Goal: Check status: Check status

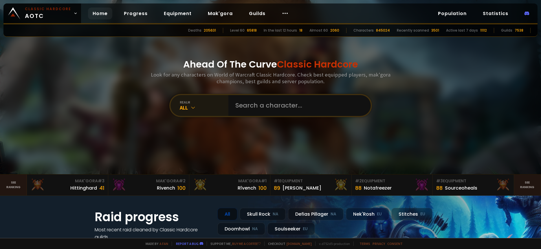
click at [192, 109] on icon at bounding box center [193, 108] width 6 height 6
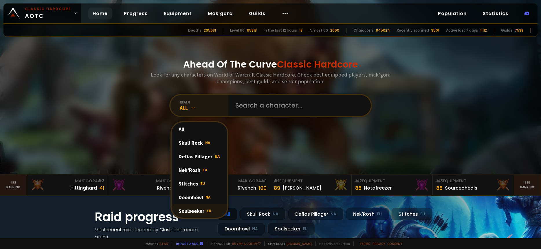
click at [204, 212] on div "Soulseeker EU" at bounding box center [200, 211] width 56 height 14
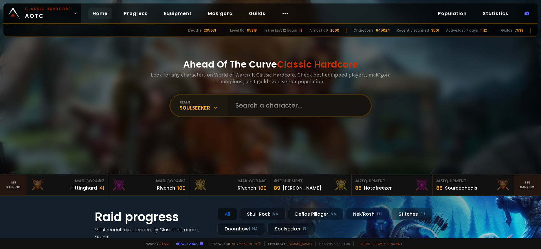
click at [259, 105] on input "text" at bounding box center [298, 105] width 132 height 21
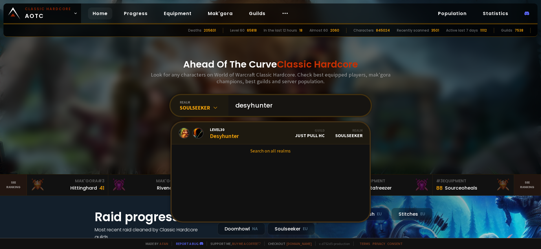
type input "desyhunter"
click at [210, 134] on div "Level 30 Desyhunter" at bounding box center [224, 133] width 29 height 12
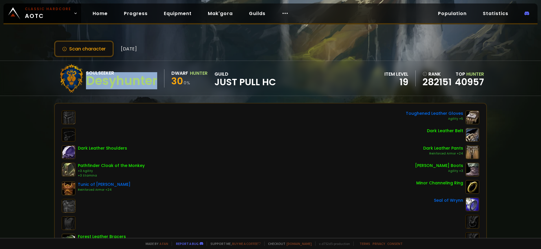
drag, startPoint x: 87, startPoint y: 80, endPoint x: 158, endPoint y: 81, distance: 70.9
click at [158, 81] on div "Soulseeker Desyhunter" at bounding box center [125, 78] width 78 height 18
copy div "Desyhunter"
